Goal: Task Accomplishment & Management: Use online tool/utility

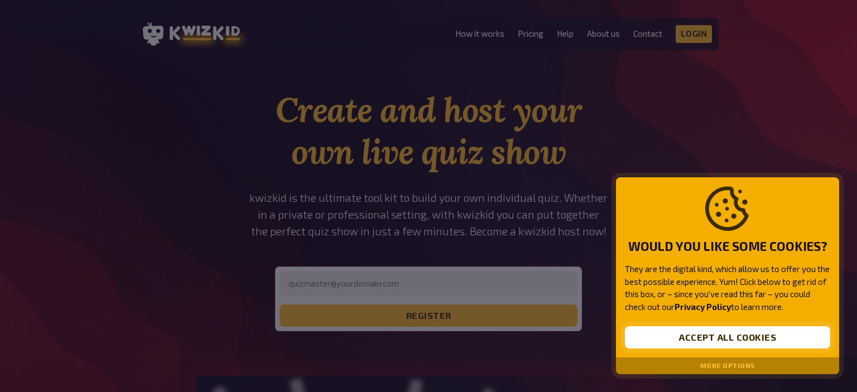
click at [755, 339] on button "Accept all cookies" at bounding box center [727, 337] width 205 height 22
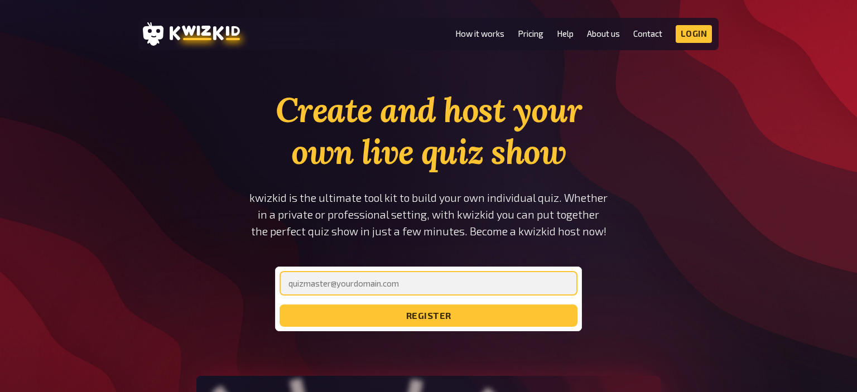
click at [492, 280] on input "email" at bounding box center [429, 283] width 298 height 25
type input "I"
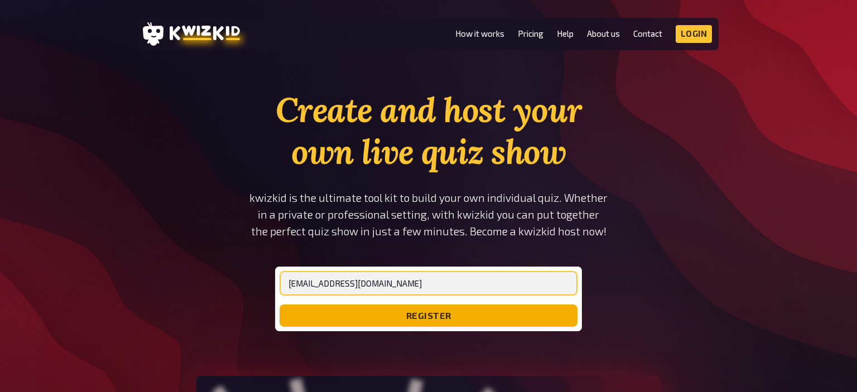
type input "[EMAIL_ADDRESS][DOMAIN_NAME]"
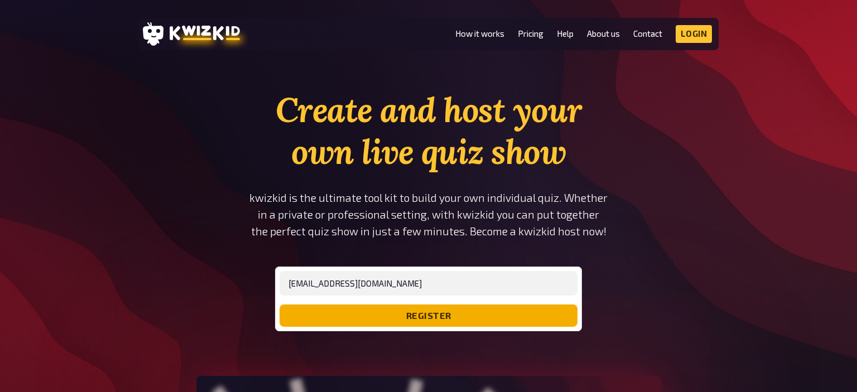
click at [536, 309] on button "register" at bounding box center [429, 316] width 298 height 22
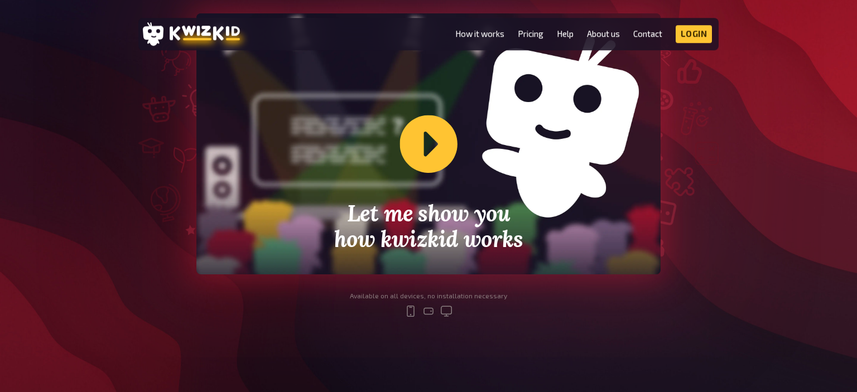
scroll to position [353, 0]
click at [430, 147] on div "Let me show you how kwizkid works" at bounding box center [428, 143] width 464 height 261
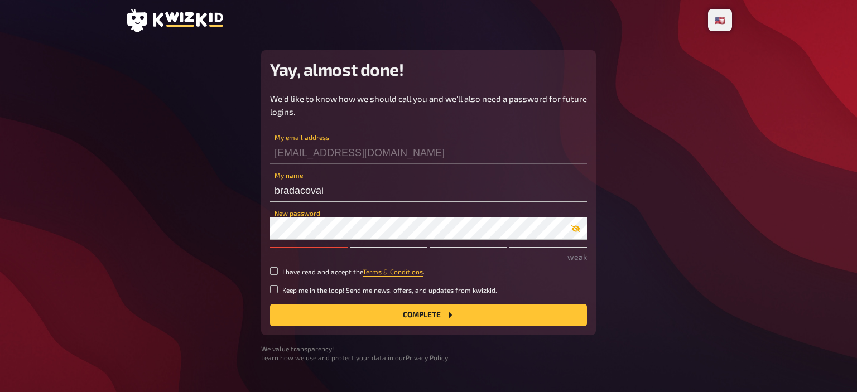
click at [576, 225] on icon "button" at bounding box center [575, 228] width 9 height 9
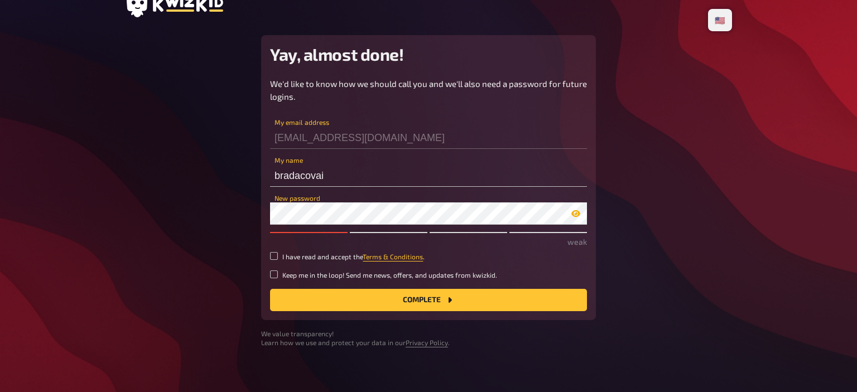
scroll to position [24, 0]
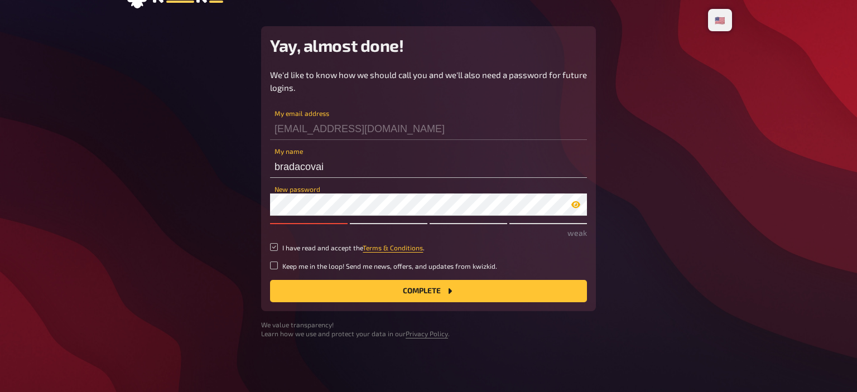
click at [272, 247] on input "I have read and accept the Terms & Conditions ." at bounding box center [274, 247] width 8 height 8
checkbox input "true"
click at [461, 290] on button "Complete" at bounding box center [428, 291] width 317 height 22
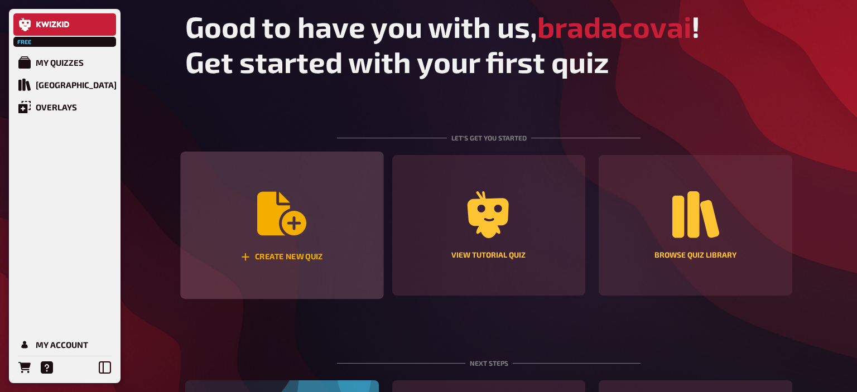
click at [321, 219] on div "Create new quiz" at bounding box center [281, 226] width 203 height 148
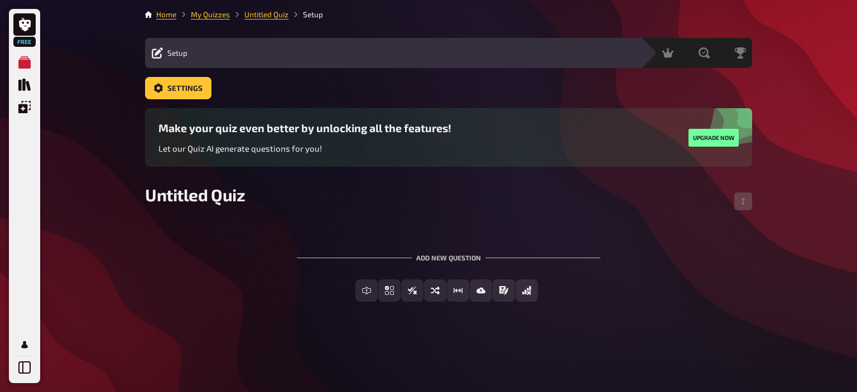
click at [391, 252] on div "Add new question" at bounding box center [449, 253] width 304 height 35
click at [192, 52] on div "Setup Edit Content Quiz Lobby" at bounding box center [392, 52] width 495 height 13
click at [216, 193] on span "Untitled Quiz" at bounding box center [195, 195] width 100 height 20
drag, startPoint x: 244, startPoint y: 194, endPoint x: 116, endPoint y: 195, distance: 127.8
click at [116, 198] on div "Free My Quizzes Quiz Library Overlays My Account Home My Quizzes Untitled Quiz …" at bounding box center [428, 196] width 857 height 392
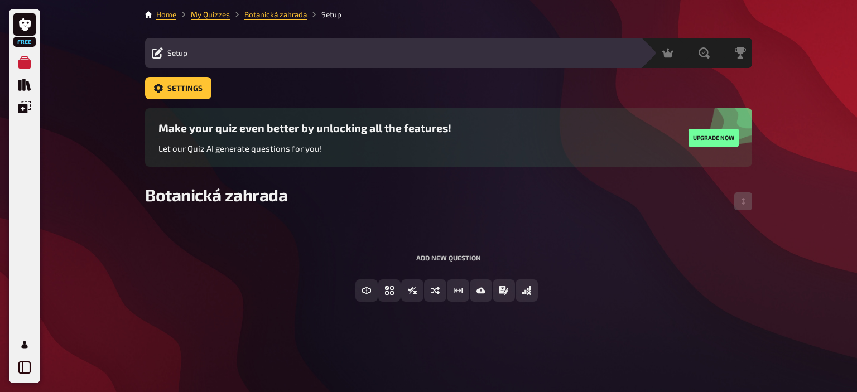
click at [465, 260] on div "Add new question" at bounding box center [449, 253] width 304 height 35
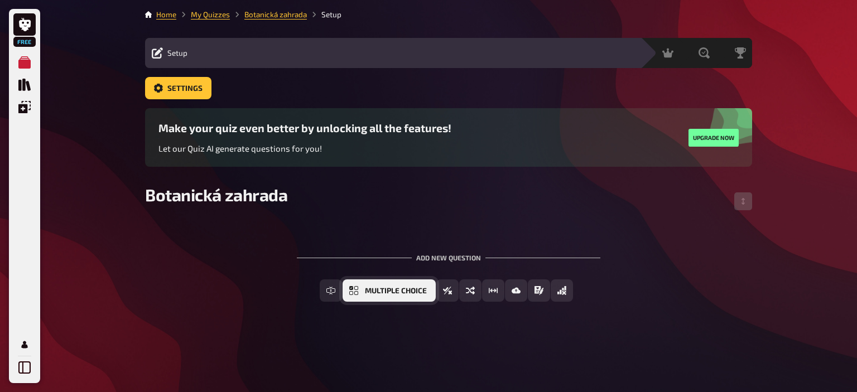
click at [418, 290] on span "Multiple Choice" at bounding box center [396, 291] width 62 height 8
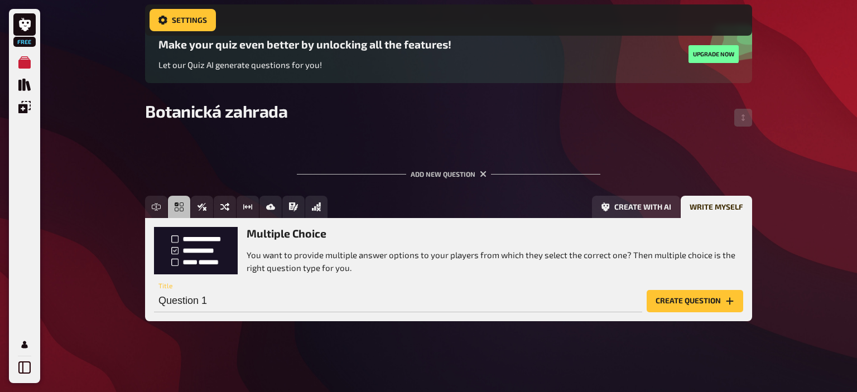
scroll to position [84, 0]
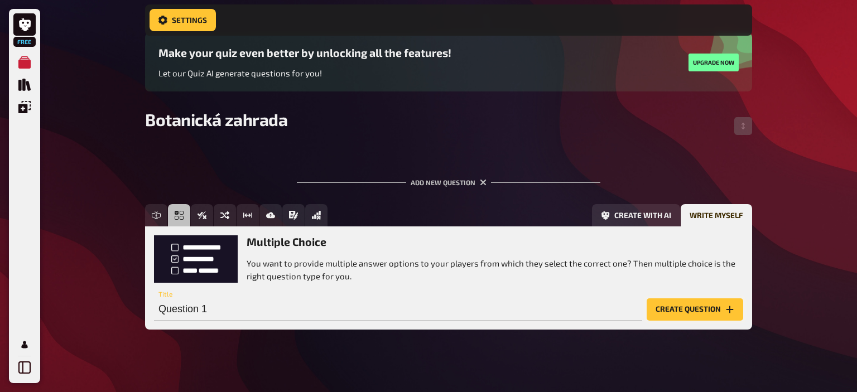
click at [718, 311] on button "Create question" at bounding box center [695, 310] width 97 height 22
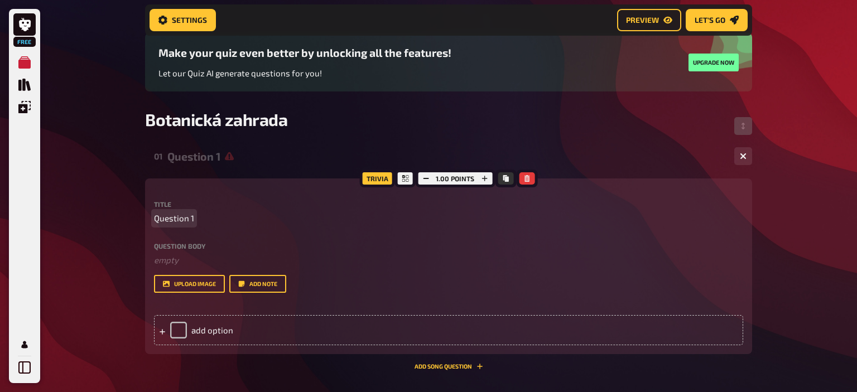
click at [165, 219] on span "Question 1" at bounding box center [174, 218] width 40 height 13
click at [176, 221] on span "Question 1" at bounding box center [174, 218] width 40 height 13
click at [187, 220] on span "Question 1" at bounding box center [174, 218] width 40 height 13
drag, startPoint x: 191, startPoint y: 219, endPoint x: 141, endPoint y: 222, distance: 50.3
click at [141, 222] on div "Home My Quizzes Botanická zahrada Setup Setup Edit Content Quiz Lobby Hosting u…" at bounding box center [448, 225] width 625 height 618
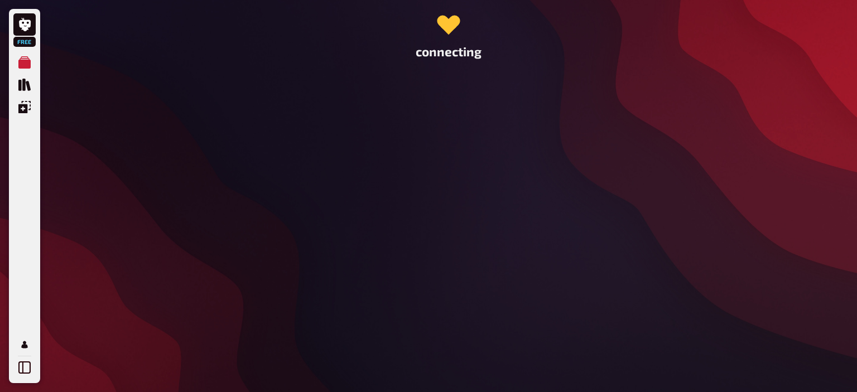
scroll to position [0, 0]
